Goal: Find specific page/section: Find specific page/section

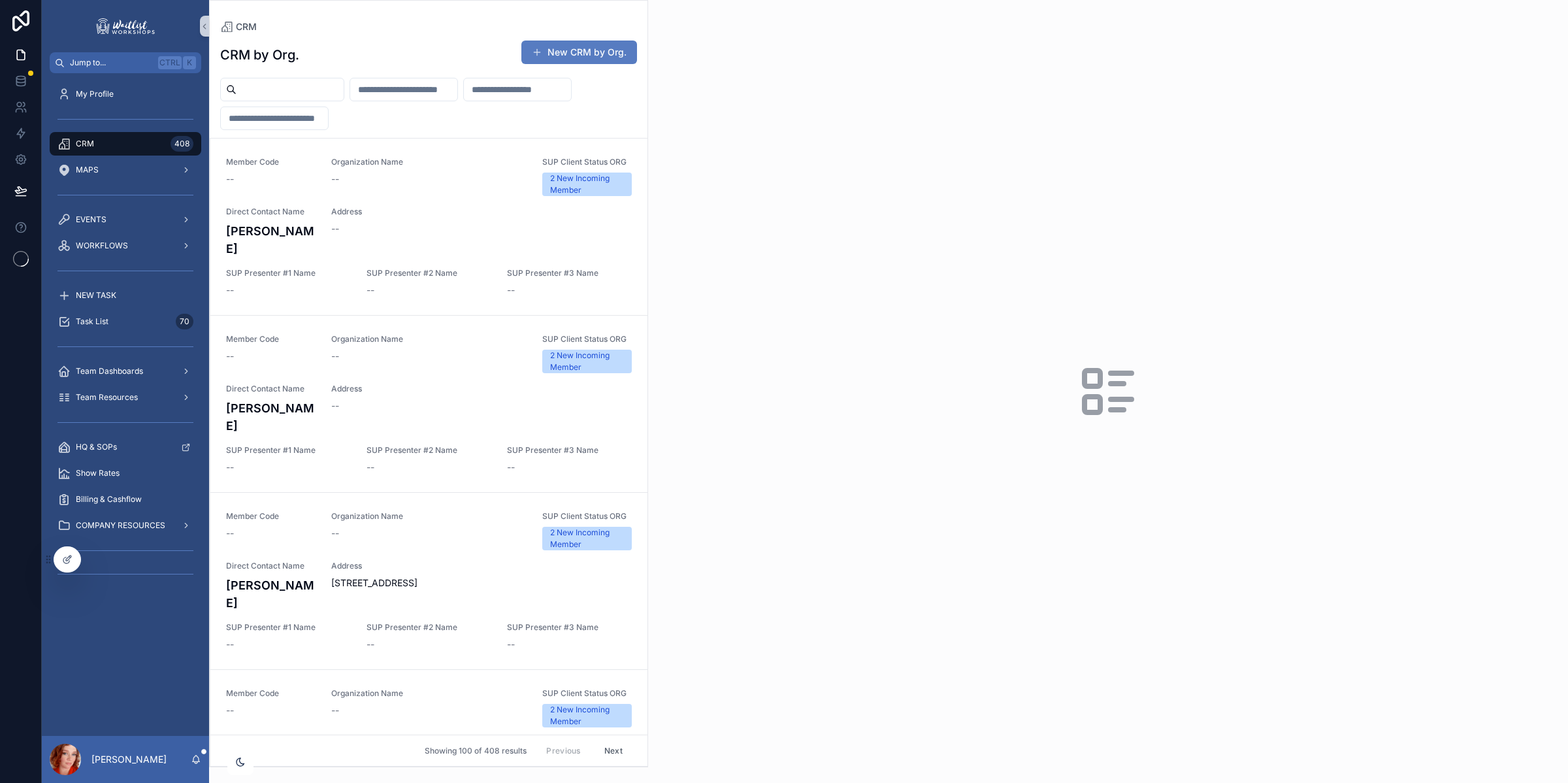
click at [290, 87] on input "scrollable content" at bounding box center [289, 89] width 107 height 18
click at [291, 87] on input "scrollable content" at bounding box center [289, 89] width 107 height 18
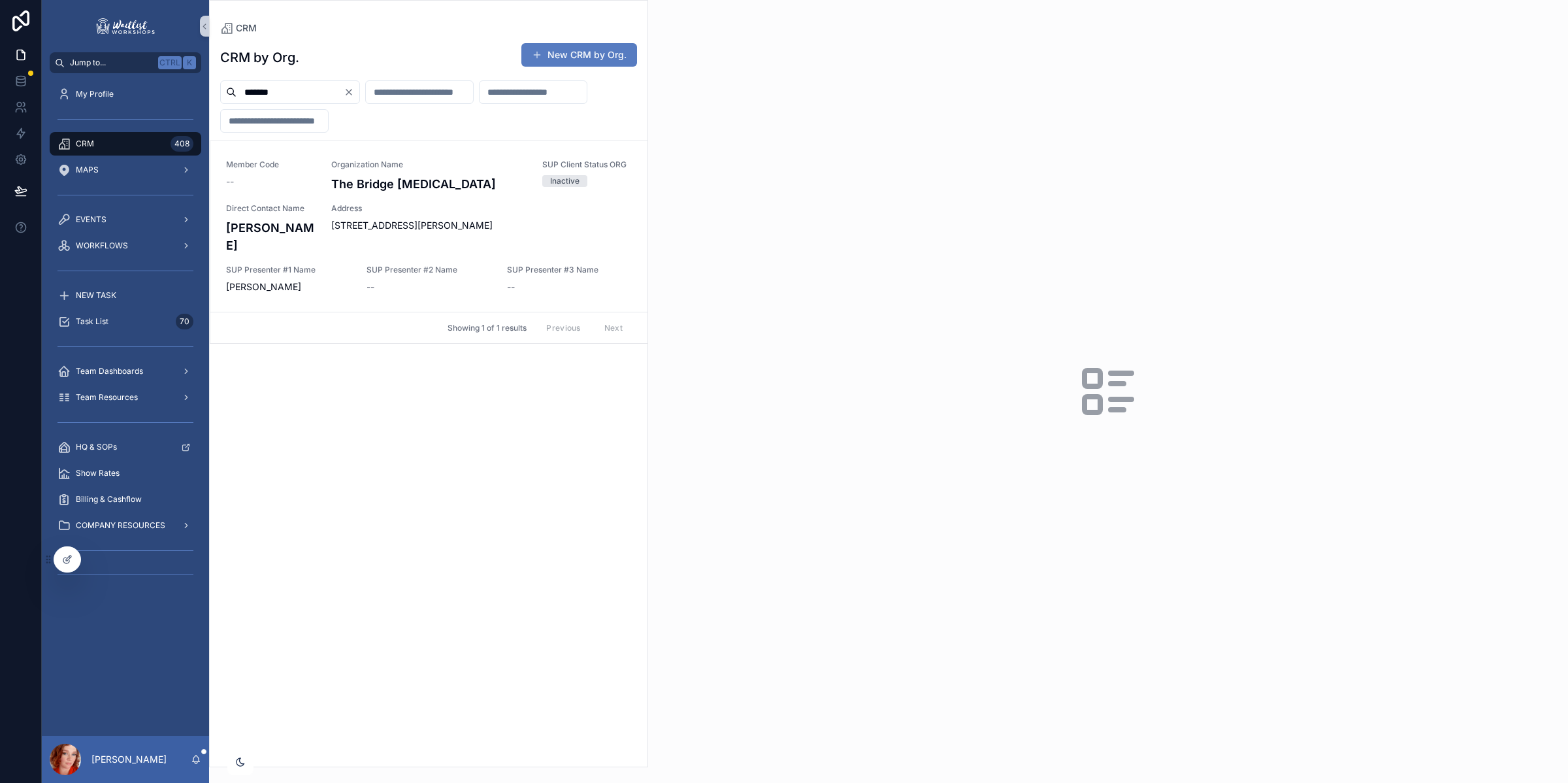
drag, startPoint x: 291, startPoint y: 87, endPoint x: 198, endPoint y: 72, distance: 94.2
click at [198, 72] on div "Jump to... Ctrl K My Profile CRM 408 MAPS EVENTS WORKFLOWS NEW TASK Task List 7…" at bounding box center [805, 391] width 1526 height 783
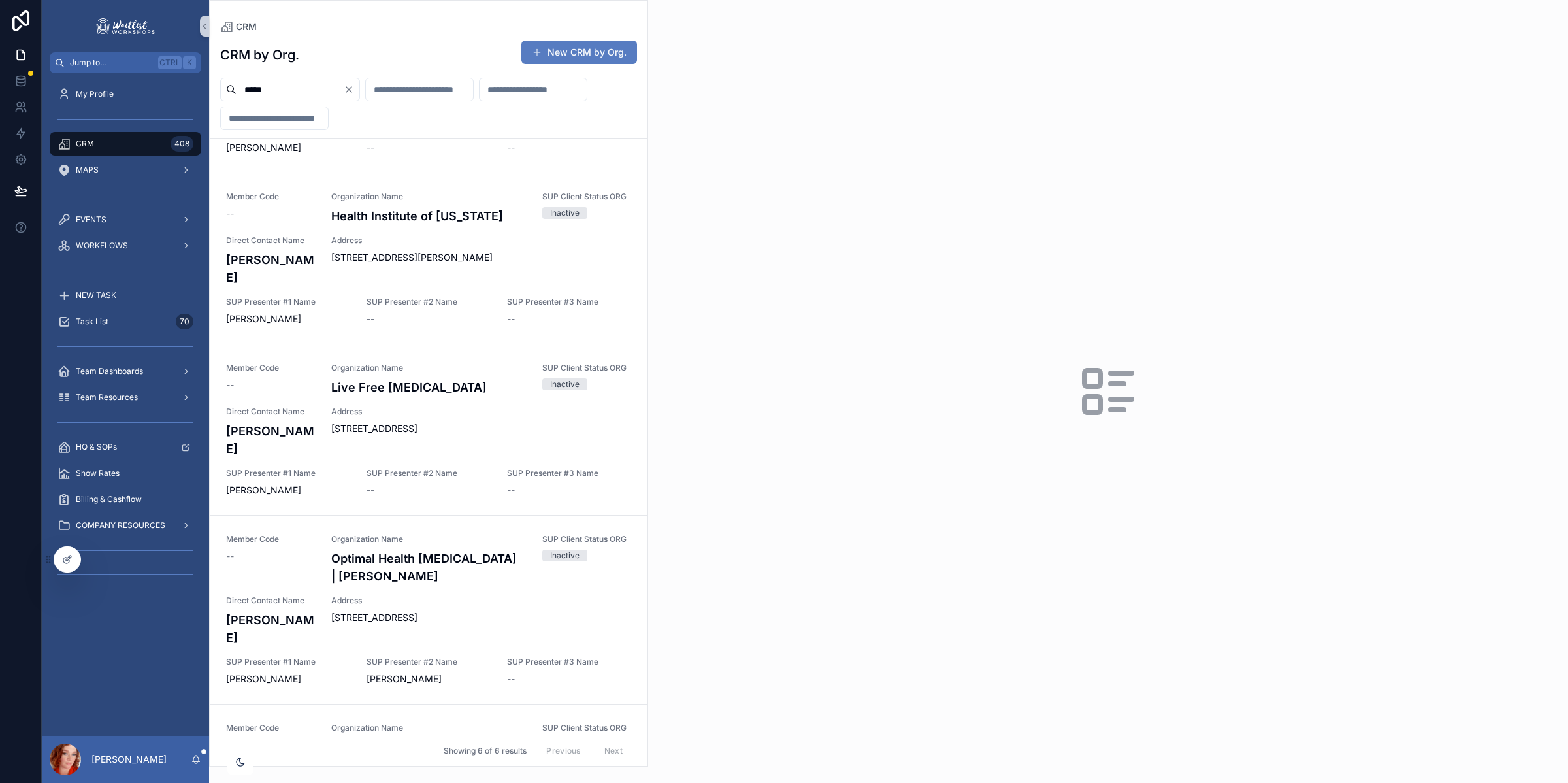
scroll to position [360, 0]
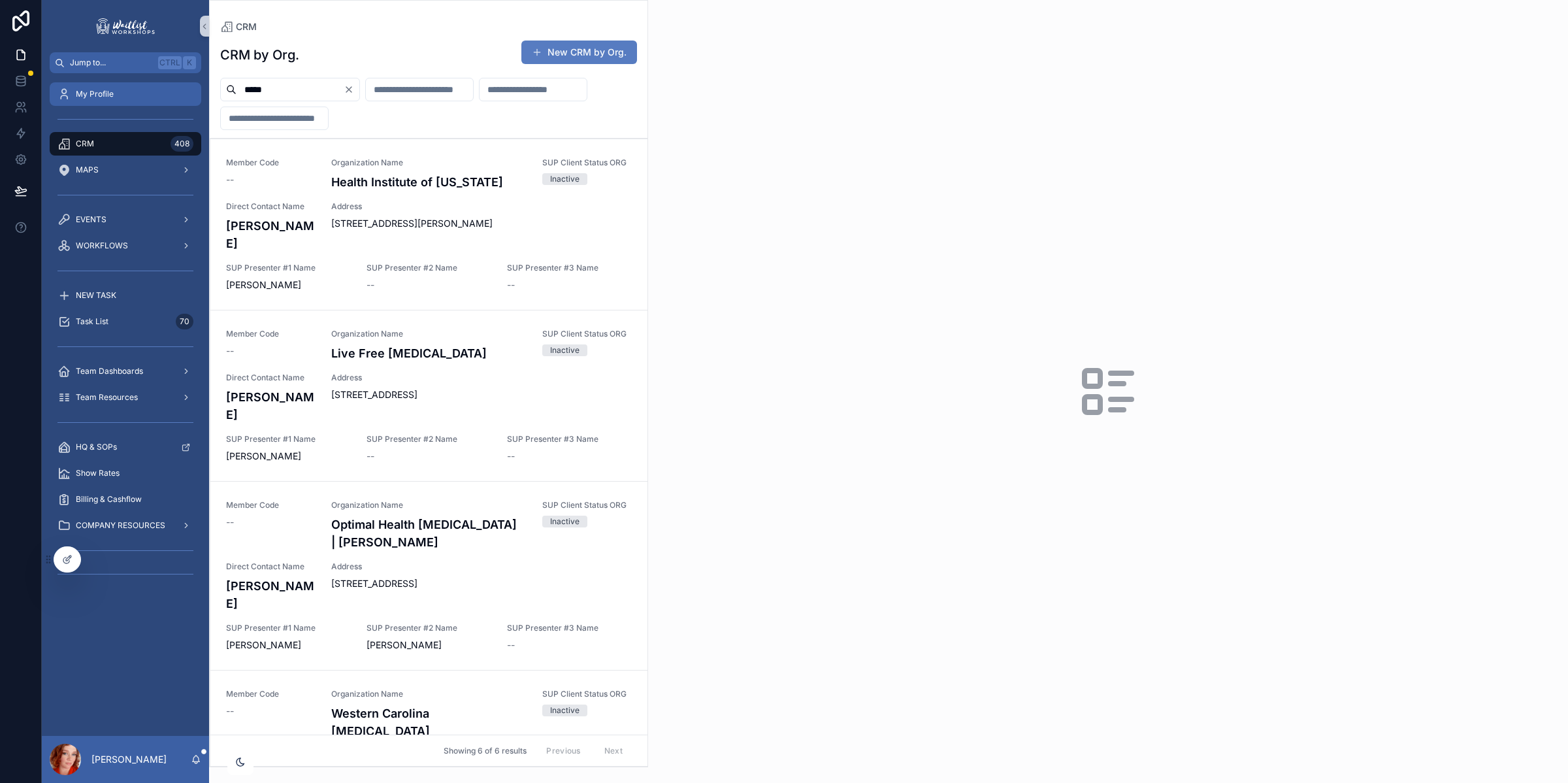
drag, startPoint x: 314, startPoint y: 92, endPoint x: 132, endPoint y: 87, distance: 182.1
click at [132, 87] on div "Jump to... Ctrl K My Profile CRM 408 MAPS EVENTS WORKFLOWS NEW TASK Task List 7…" at bounding box center [805, 391] width 1526 height 783
click at [307, 85] on input "*****" at bounding box center [289, 89] width 107 height 18
drag, startPoint x: 307, startPoint y: 85, endPoint x: 135, endPoint y: 87, distance: 172.0
click at [135, 87] on div "Jump to... Ctrl K My Profile CRM 408 MAPS EVENTS WORKFLOWS NEW TASK Task List 7…" at bounding box center [805, 391] width 1526 height 783
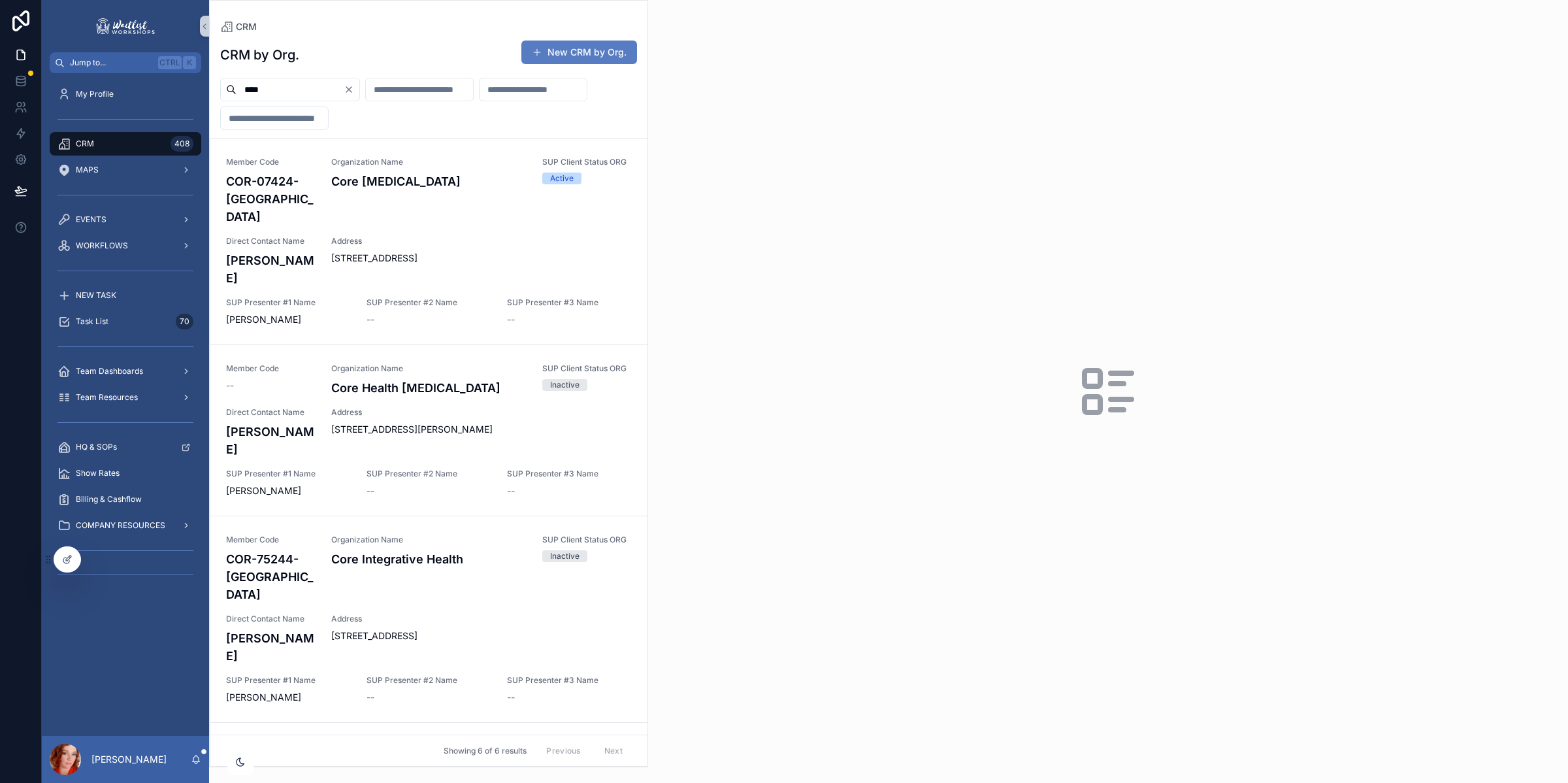
type input "****"
